Goal: Task Accomplishment & Management: Manage account settings

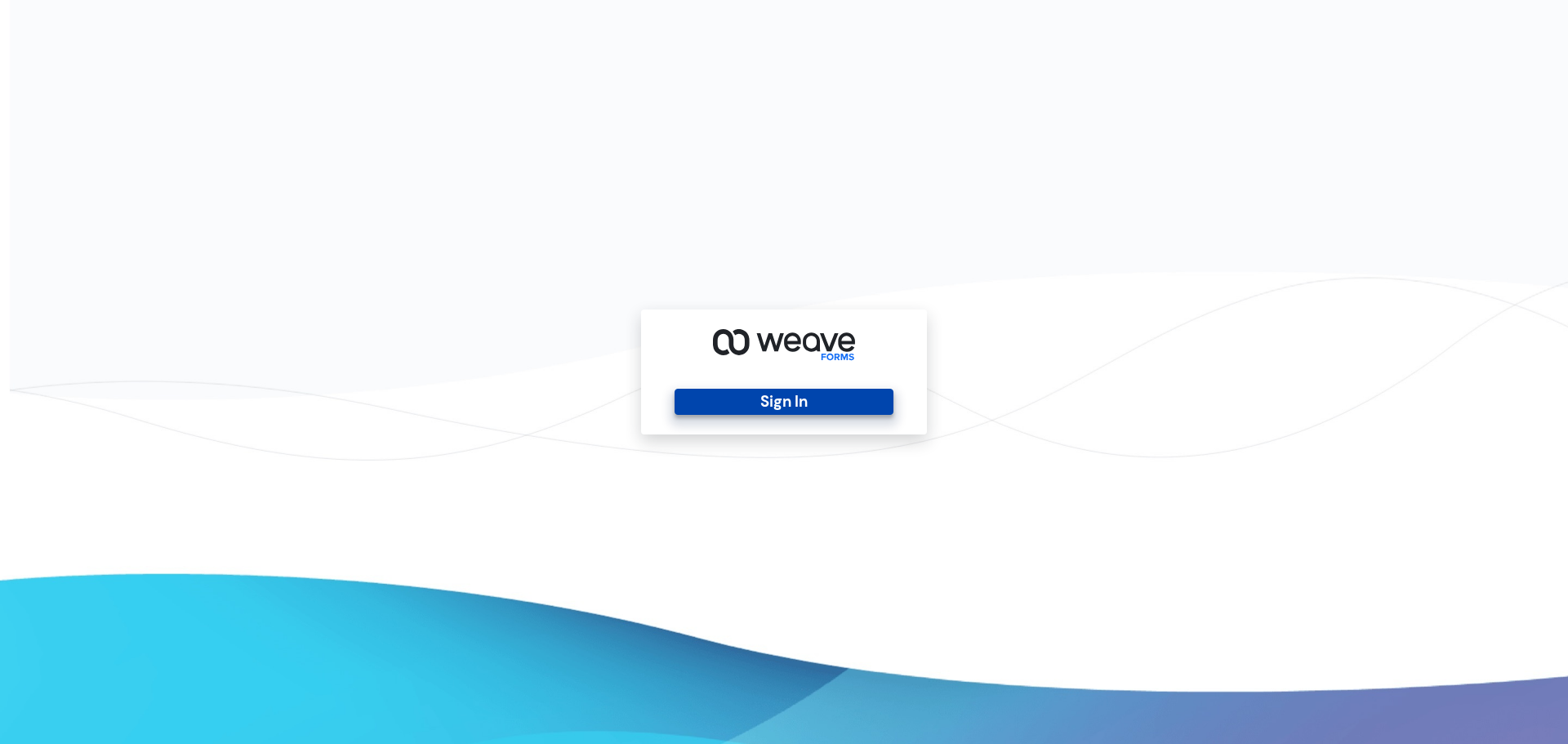
click at [808, 406] on button "Sign In" at bounding box center [784, 401] width 218 height 26
